Goal: Task Accomplishment & Management: Manage account settings

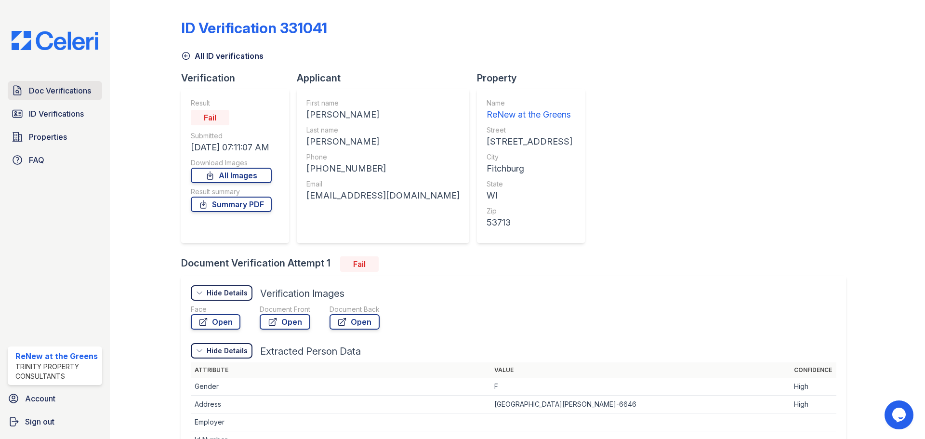
click at [61, 95] on span "Doc Verifications" at bounding box center [60, 91] width 62 height 12
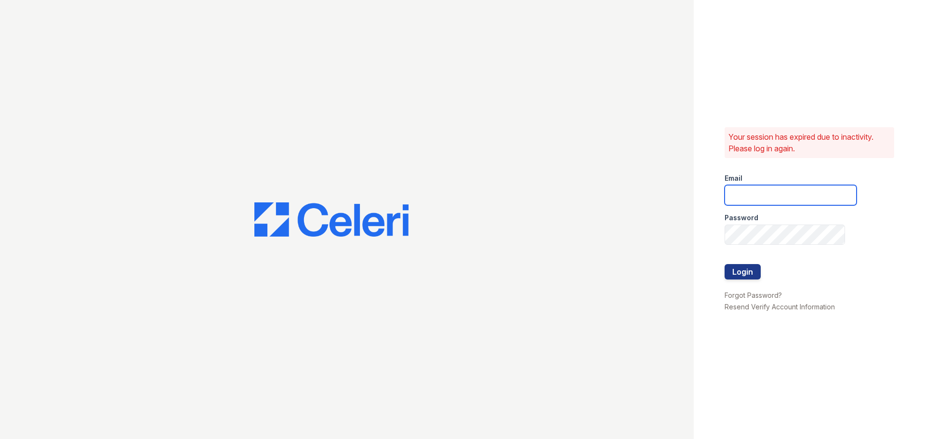
click at [756, 193] on input "email" at bounding box center [791, 195] width 132 height 20
type input "renewatthegreens@trinity-pm.com"
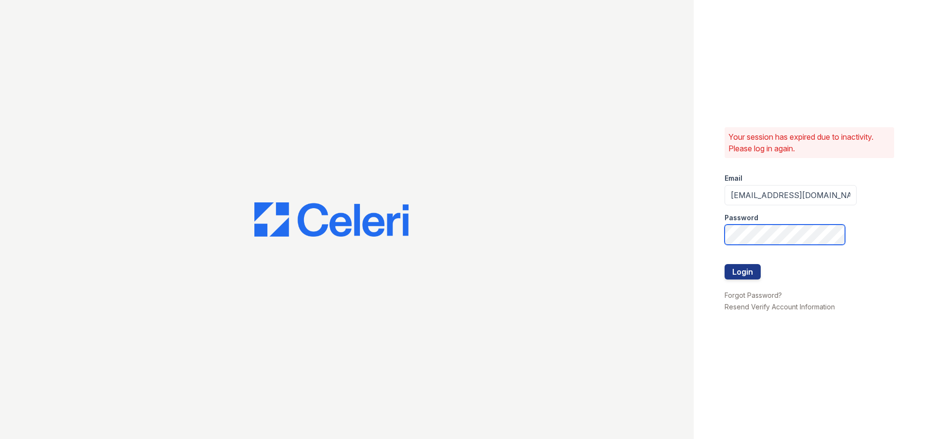
click at [725, 264] on button "Login" at bounding box center [743, 271] width 36 height 15
